Goal: Book appointment/travel/reservation

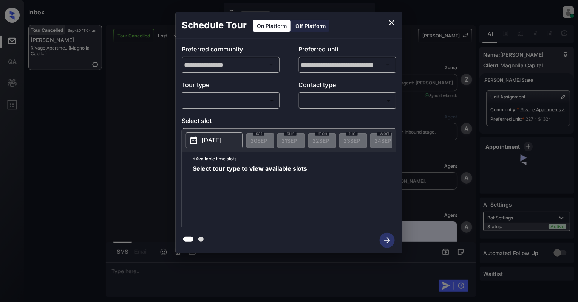
scroll to position [3088, 0]
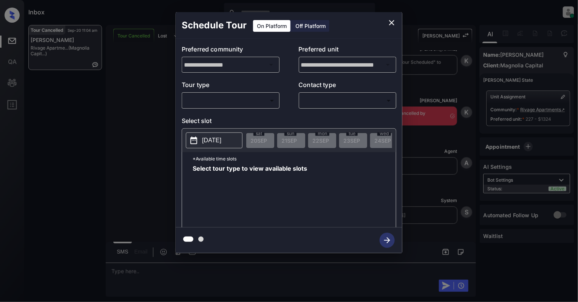
click at [219, 97] on body "Inbox Cynthia Montañez Online Set yourself offline Set yourself on break Profil…" at bounding box center [289, 151] width 578 height 302
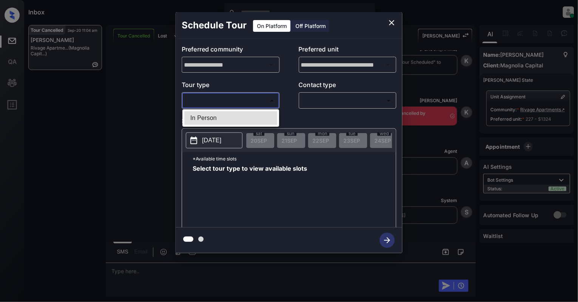
click at [212, 116] on li "In Person" at bounding box center [230, 118] width 93 height 14
type input "********"
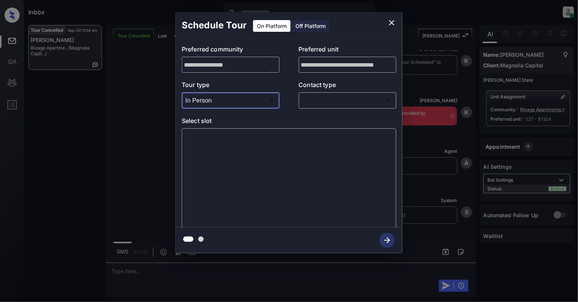
click at [315, 95] on body "Inbox Cynthia Montañez Online Set yourself offline Set yourself on break Profil…" at bounding box center [289, 151] width 578 height 302
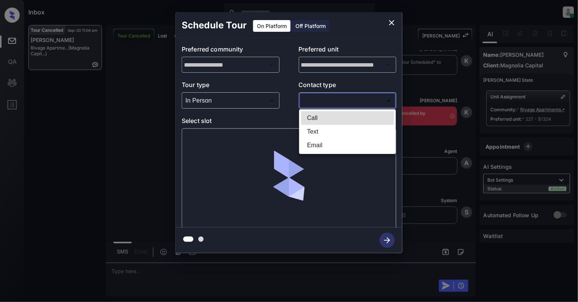
click at [309, 129] on li "Text" at bounding box center [347, 132] width 93 height 14
type input "****"
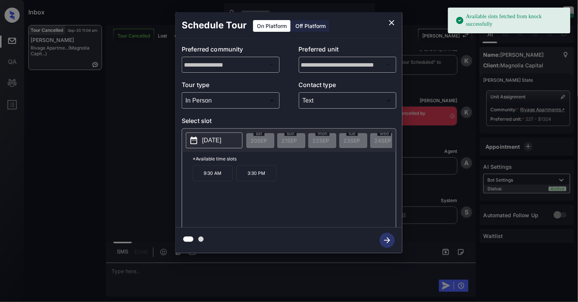
click at [200, 141] on button "2025-10-03" at bounding box center [214, 140] width 57 height 16
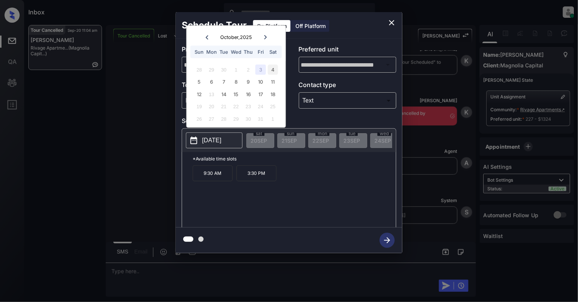
click at [274, 72] on div "4" at bounding box center [273, 69] width 10 height 10
click at [296, 181] on p "3:00 PM" at bounding box center [301, 173] width 40 height 16
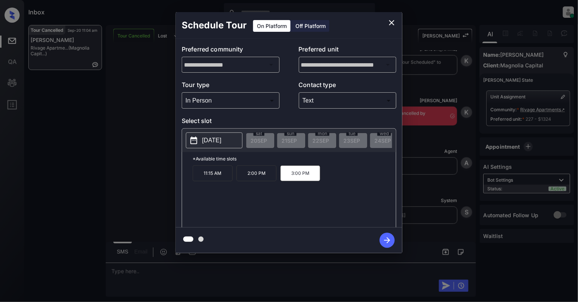
click at [386, 239] on icon "button" at bounding box center [387, 239] width 15 height 15
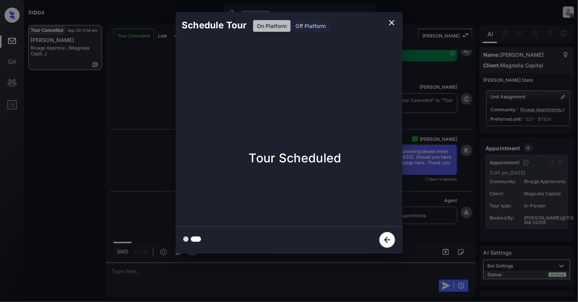
scroll to position [3299, 0]
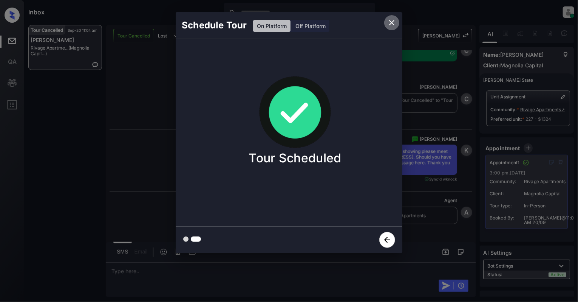
click at [394, 20] on icon "close" at bounding box center [391, 22] width 9 height 9
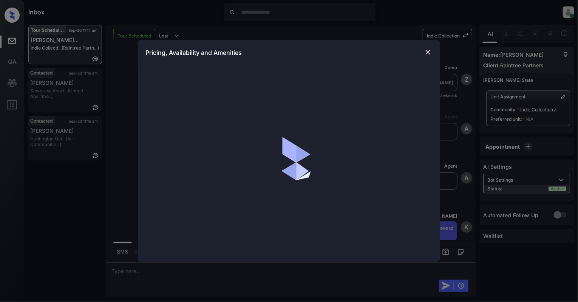
scroll to position [4210, 0]
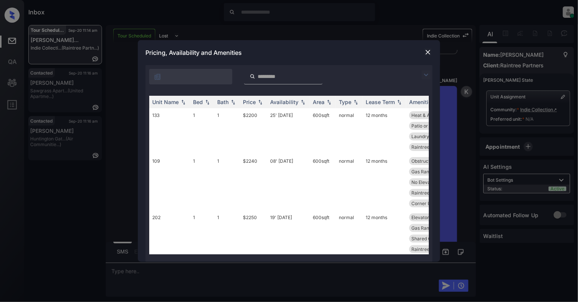
click at [277, 72] on div at bounding box center [283, 76] width 79 height 15
click at [271, 76] on input "search" at bounding box center [288, 76] width 62 height 6
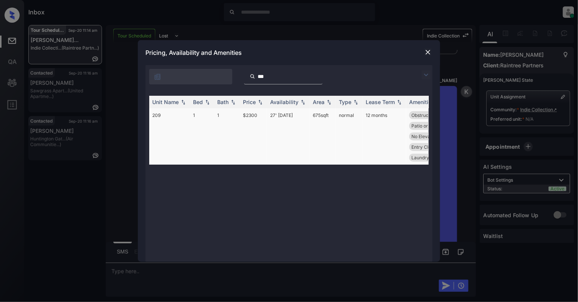
type input "***"
click at [160, 117] on td "209" at bounding box center [169, 136] width 41 height 56
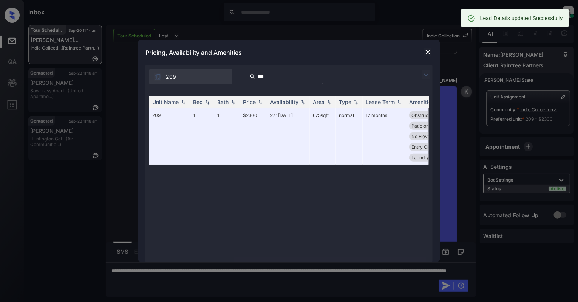
click at [427, 50] on img at bounding box center [429, 52] width 8 height 8
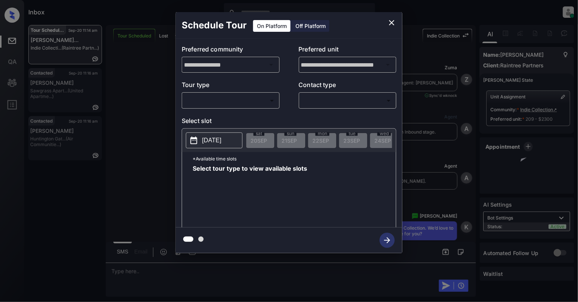
scroll to position [4411, 0]
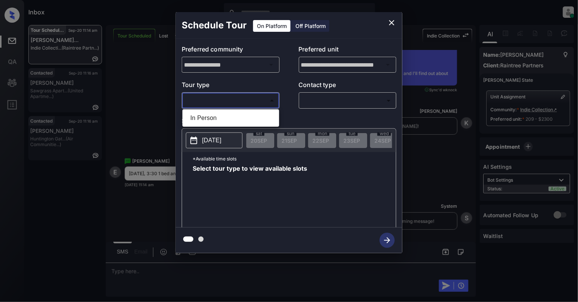
click at [215, 103] on body "Inbox Cynthia Montañez Online Set yourself offline Set yourself on break Profil…" at bounding box center [289, 151] width 578 height 302
click at [200, 119] on li "In Person" at bounding box center [230, 118] width 93 height 14
type input "********"
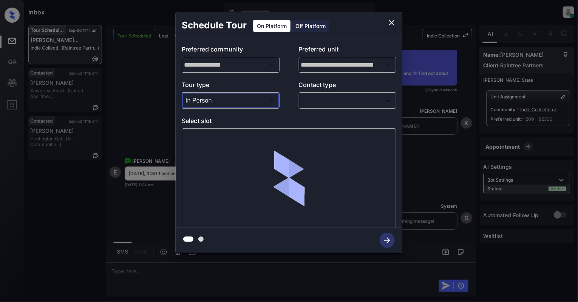
click at [339, 97] on body "Inbox Cynthia Montañez Online Set yourself offline Set yourself on break Profil…" at bounding box center [289, 151] width 578 height 302
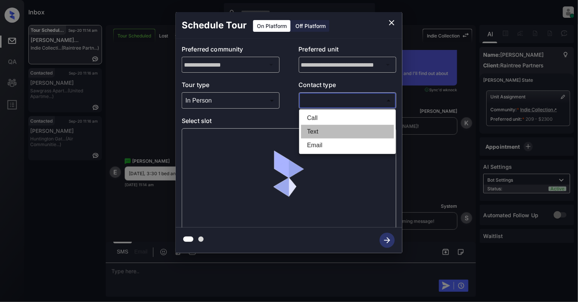
click at [316, 130] on li "Text" at bounding box center [347, 132] width 93 height 14
type input "****"
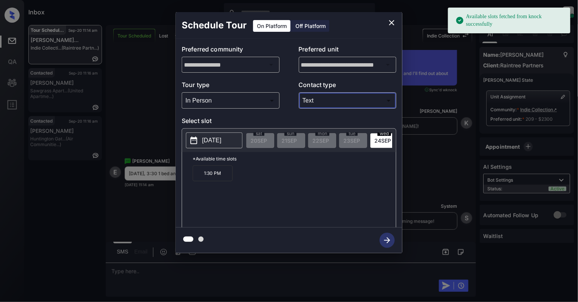
click at [222, 141] on p "2025-09-24" at bounding box center [211, 140] width 19 height 9
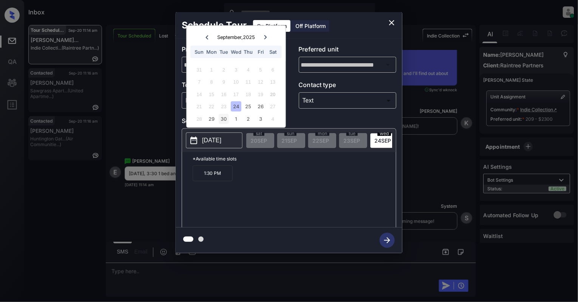
click at [222, 118] on div "30" at bounding box center [224, 118] width 10 height 10
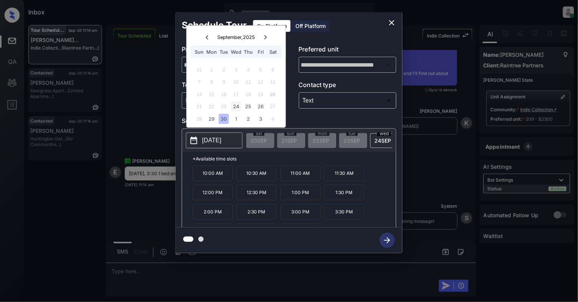
click at [239, 105] on div "24" at bounding box center [236, 106] width 10 height 10
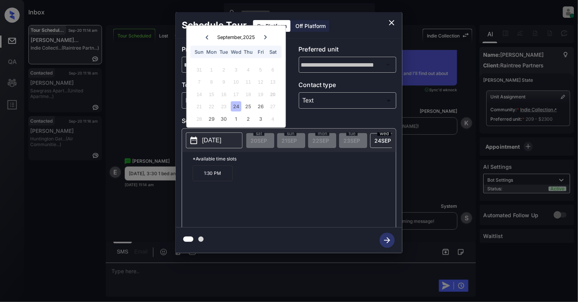
click at [392, 20] on icon "close" at bounding box center [391, 22] width 9 height 9
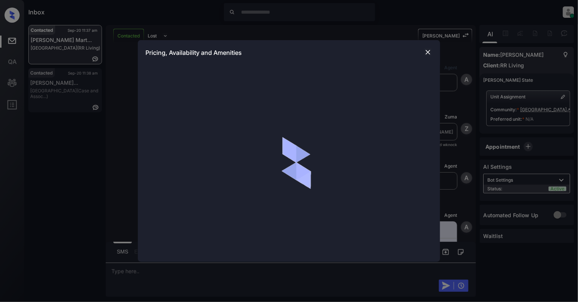
scroll to position [749, 0]
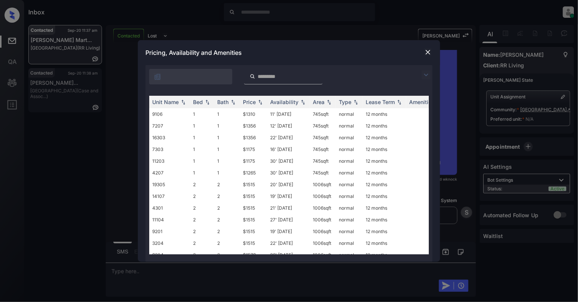
click at [426, 53] on img at bounding box center [429, 52] width 8 height 8
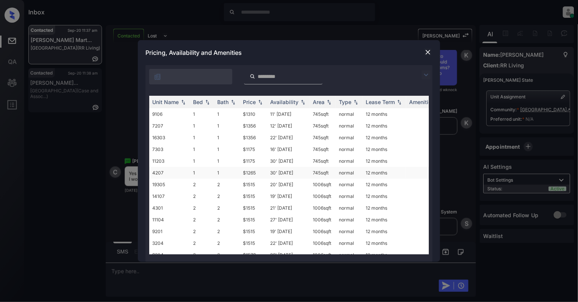
click at [273, 171] on td "30' [DATE]" at bounding box center [288, 173] width 43 height 12
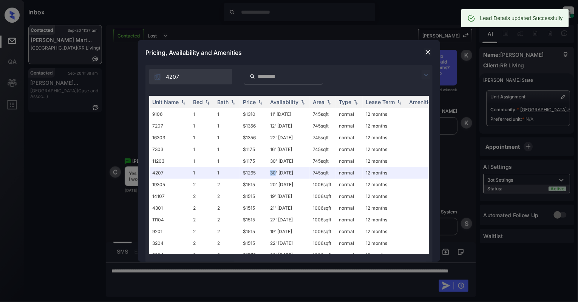
click at [425, 54] on img at bounding box center [429, 52] width 8 height 8
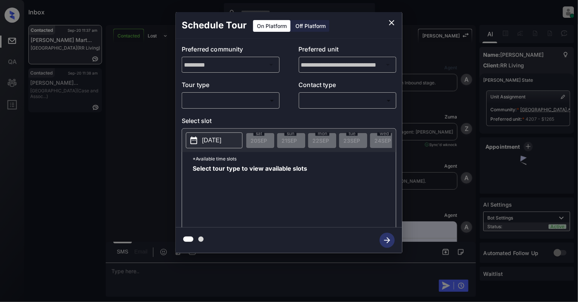
scroll to position [798, 0]
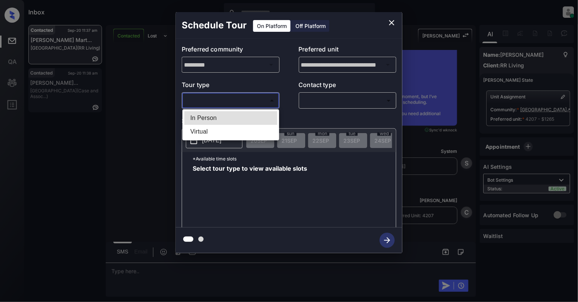
click at [243, 98] on body "Inbox [PERSON_NAME] Online Set yourself offline Set yourself on break Profile S…" at bounding box center [289, 151] width 578 height 302
click at [240, 111] on li "In Person" at bounding box center [230, 118] width 93 height 14
type input "********"
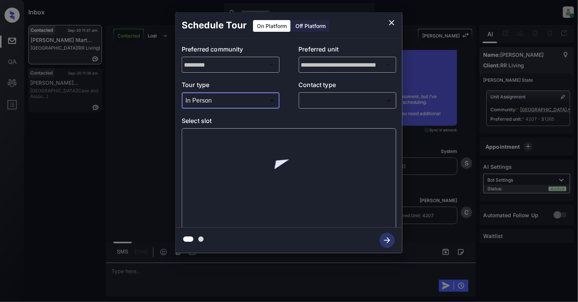
click at [330, 99] on body "Inbox [PERSON_NAME] Online Set yourself offline Set yourself on break Profile S…" at bounding box center [289, 151] width 578 height 302
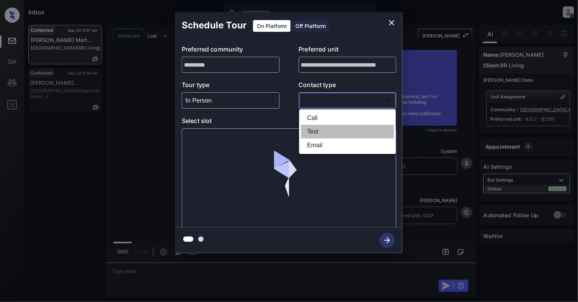
click at [308, 133] on li "Text" at bounding box center [347, 132] width 93 height 14
type input "****"
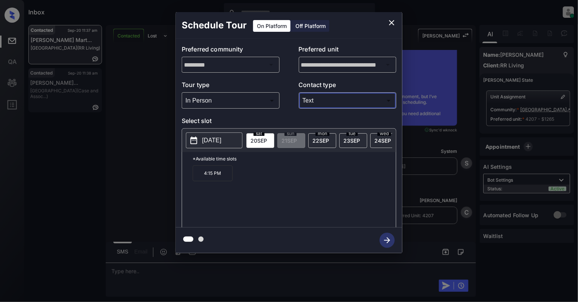
click at [222, 144] on p "[DATE]" at bounding box center [211, 140] width 19 height 9
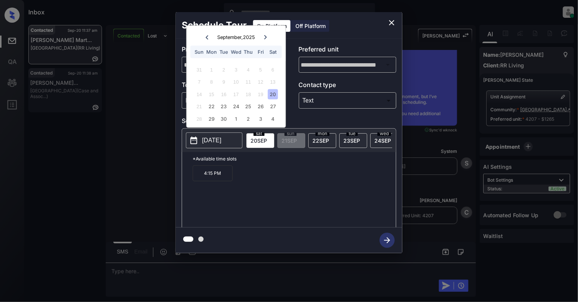
click at [392, 20] on icon "close" at bounding box center [391, 22] width 9 height 9
